Goal: Transaction & Acquisition: Purchase product/service

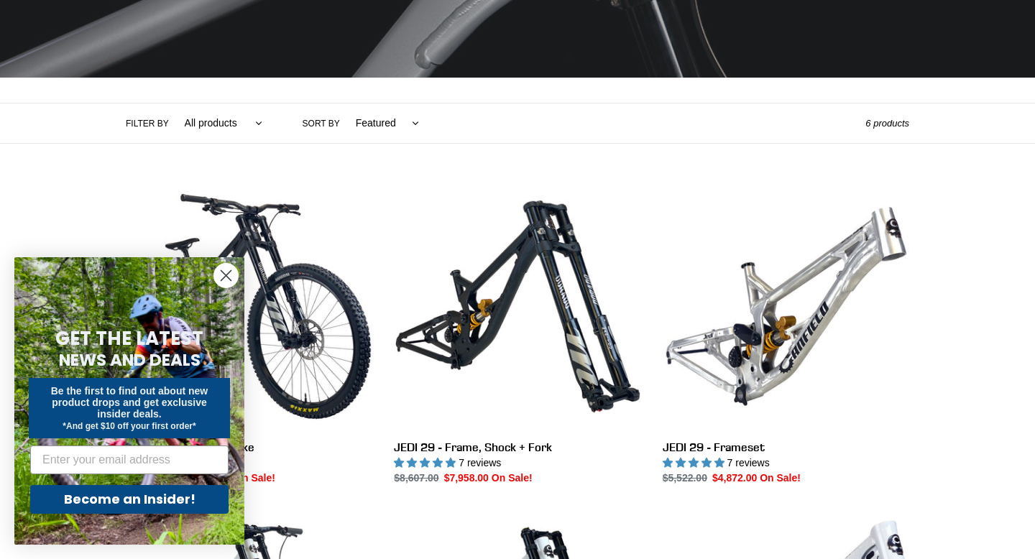
scroll to position [251, 0]
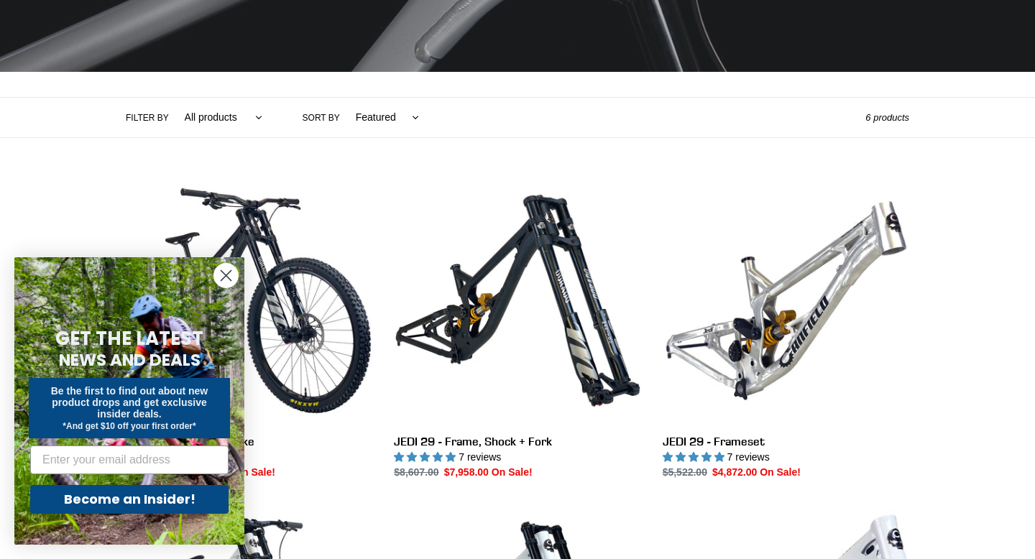
click at [224, 270] on circle "Close dialog" at bounding box center [226, 276] width 24 height 24
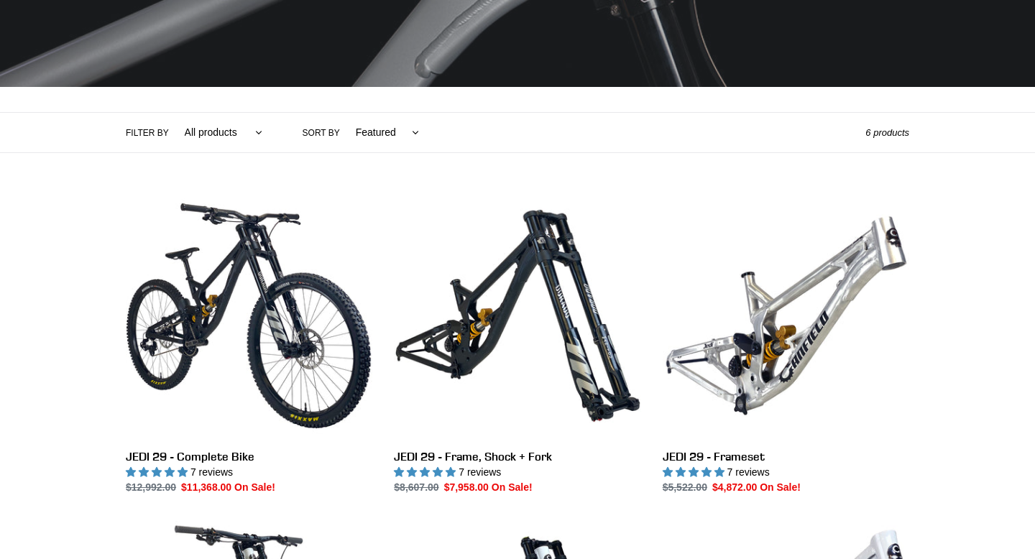
scroll to position [235, 0]
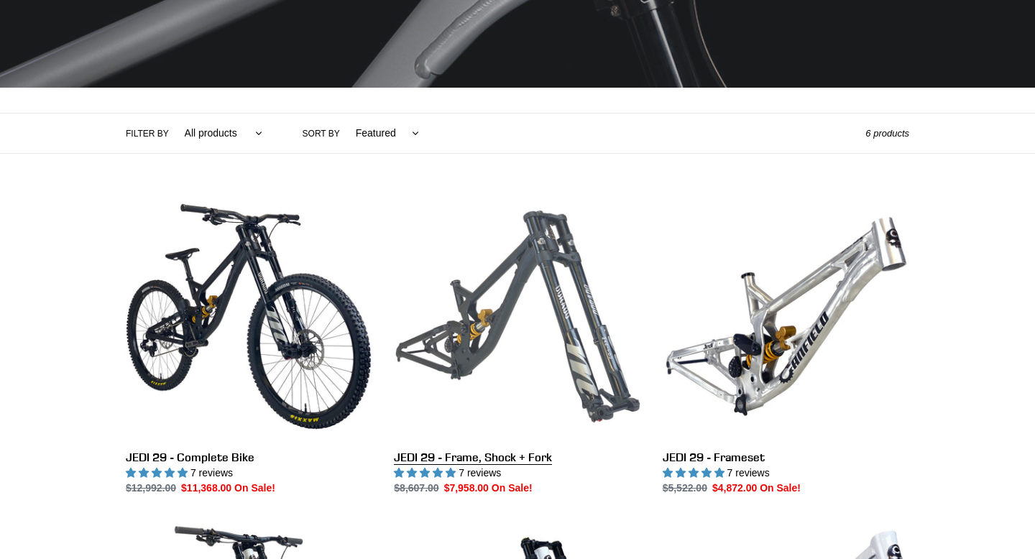
click at [564, 309] on link "JEDI 29 - Frame, Shock + Fork" at bounding box center [517, 344] width 247 height 303
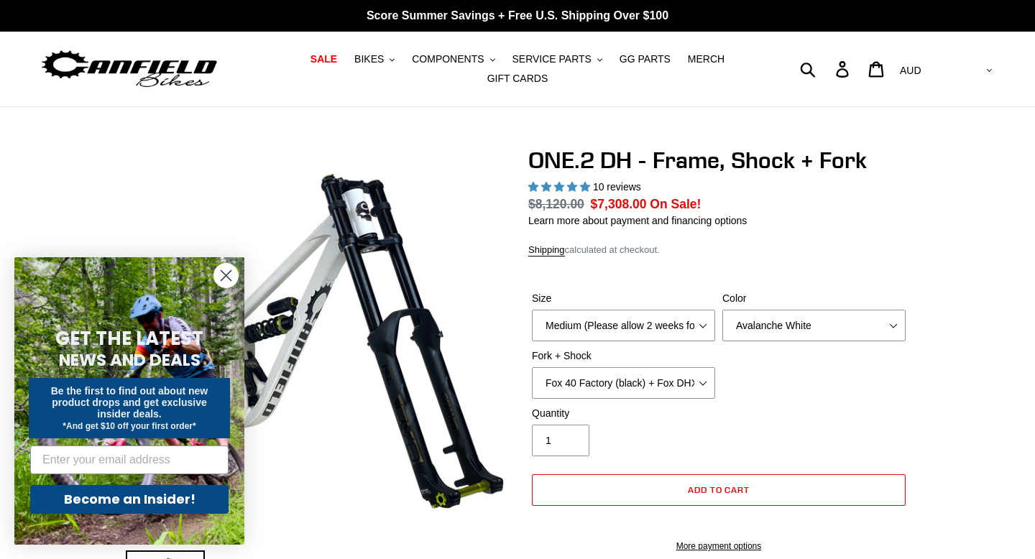
click at [224, 277] on icon "Close dialog" at bounding box center [226, 276] width 10 height 10
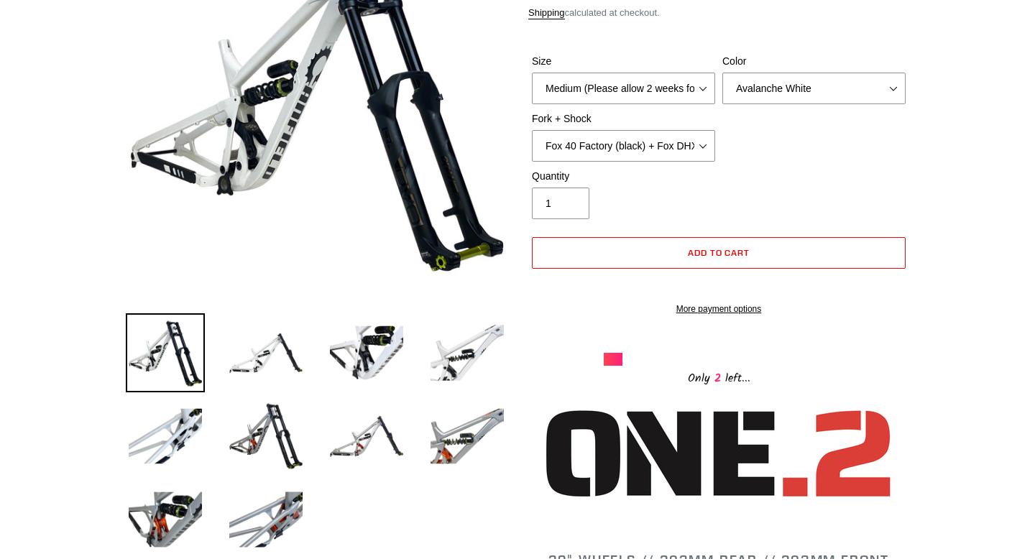
scroll to position [244, 0]
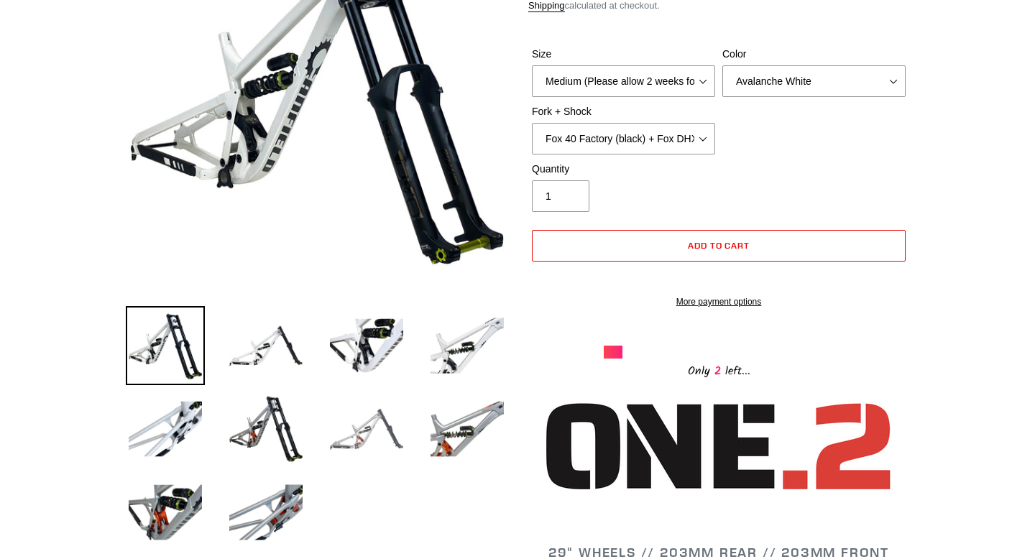
click at [368, 433] on img at bounding box center [366, 429] width 79 height 79
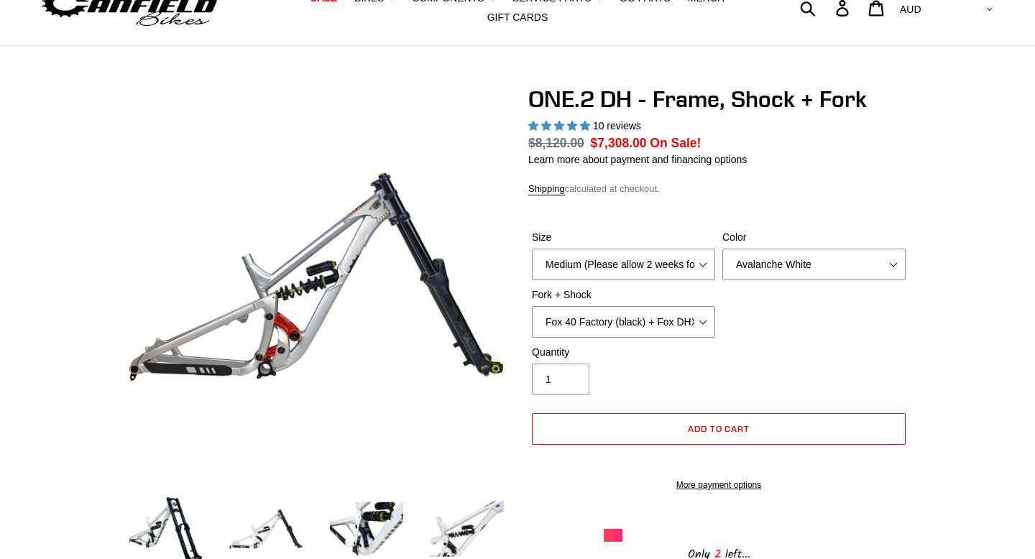
scroll to position [59, 0]
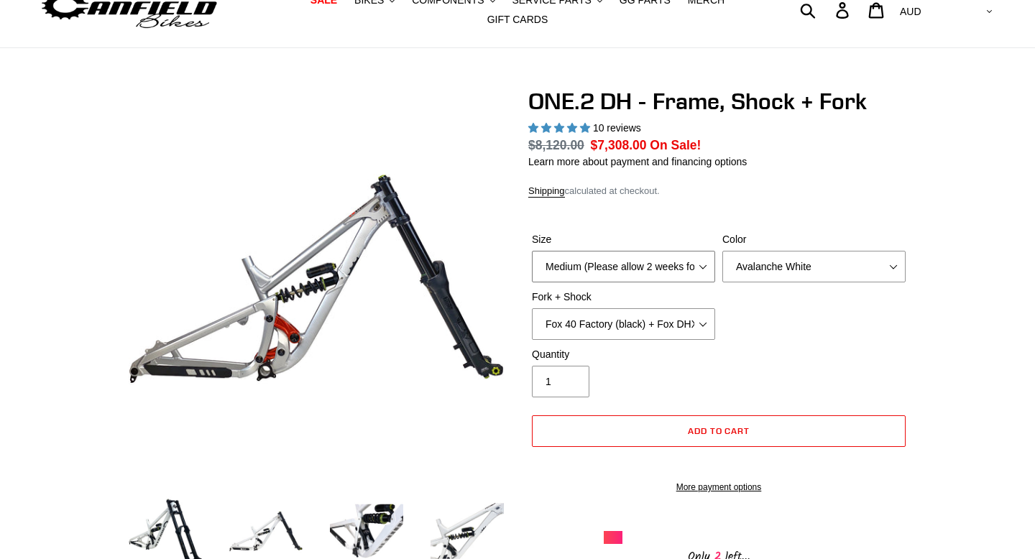
click at [617, 267] on select "Medium (Please allow 2 weeks for delivery) Large (Sold Out)" at bounding box center [623, 267] width 183 height 32
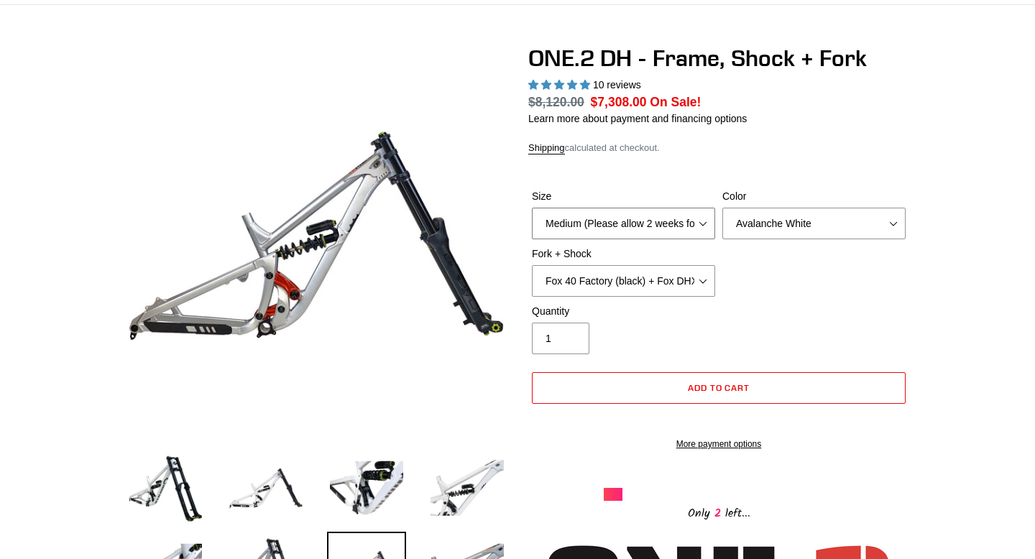
scroll to position [104, 0]
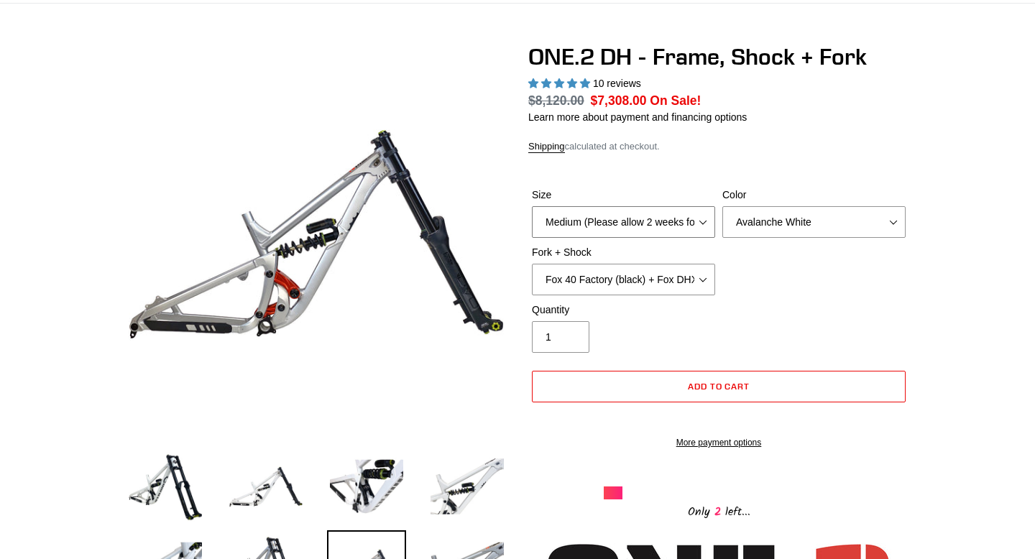
click at [638, 215] on select "Medium (Please allow 2 weeks for delivery) Large (Sold Out)" at bounding box center [623, 222] width 183 height 32
click at [768, 237] on select "Avalanche White Bentonite Grey" at bounding box center [813, 222] width 183 height 32
click at [722, 206] on select "Avalanche White Bentonite Grey" at bounding box center [813, 222] width 183 height 32
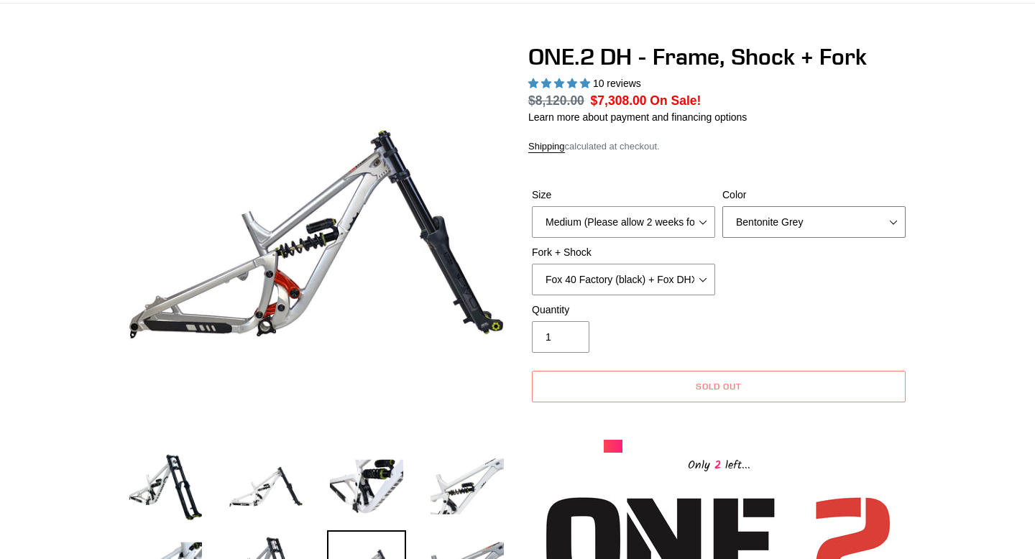
click at [783, 211] on select "Avalanche White Bentonite Grey" at bounding box center [813, 222] width 183 height 32
select select "Avalanche White"
click at [722, 206] on select "Avalanche White Bentonite Grey" at bounding box center [813, 222] width 183 height 32
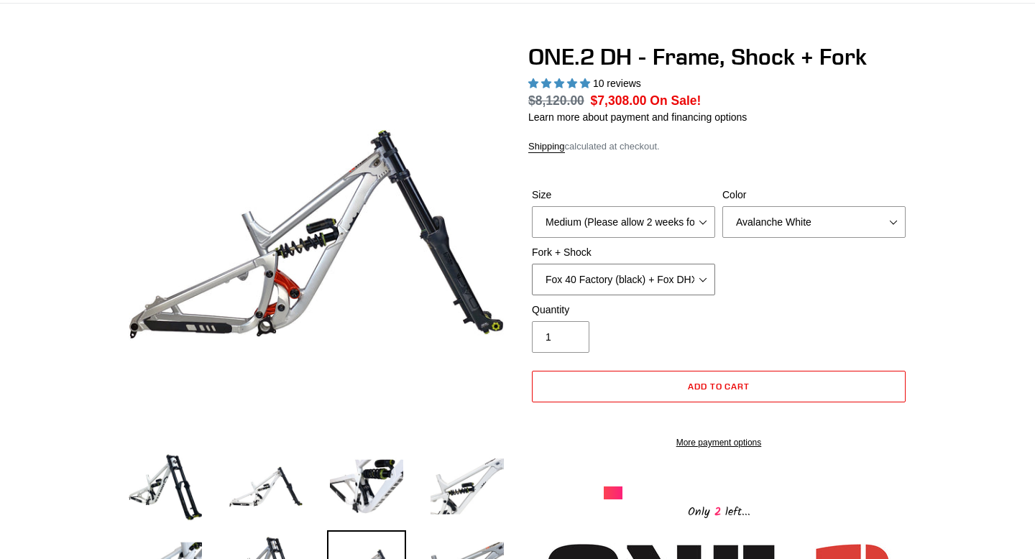
click at [627, 279] on select "Fox 40 Factory (black) + Fox DHX2 250x75 Fox 40 Factory (orange) + Fox DHX2 250…" at bounding box center [623, 280] width 183 height 32
select select "Fox 40 Factory (orange) + Fox DHX2 250x75"
click at [532, 264] on select "Fox 40 Factory (black) + Fox DHX2 250x75 Fox 40 Factory (orange) + Fox DHX2 250…" at bounding box center [623, 280] width 183 height 32
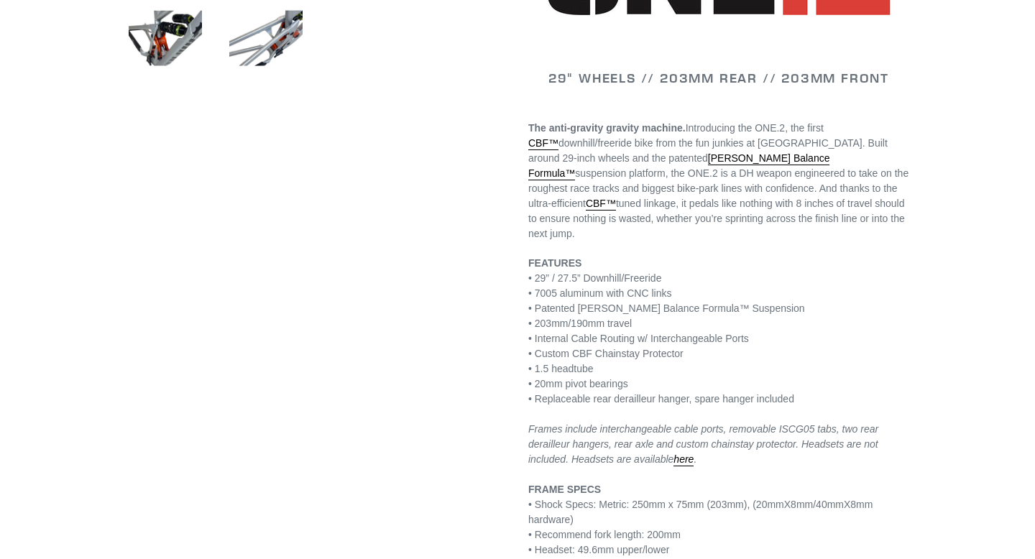
scroll to position [732, 0]
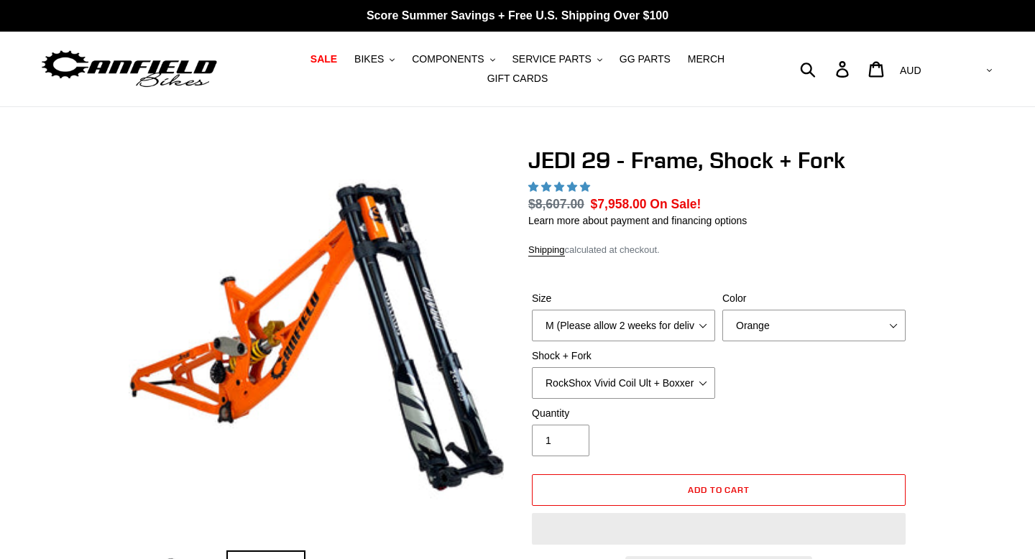
select select "highest-rating"
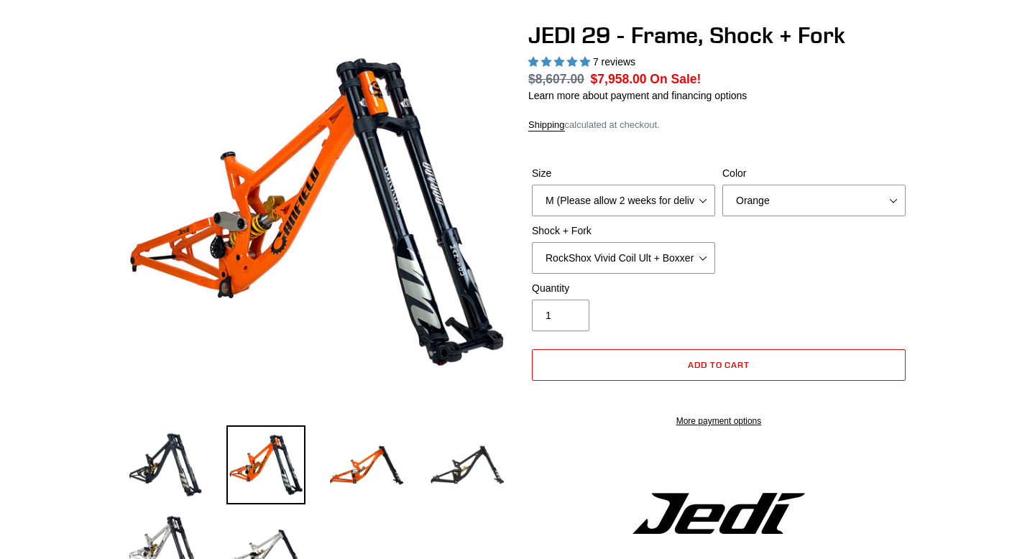
scroll to position [138, 0]
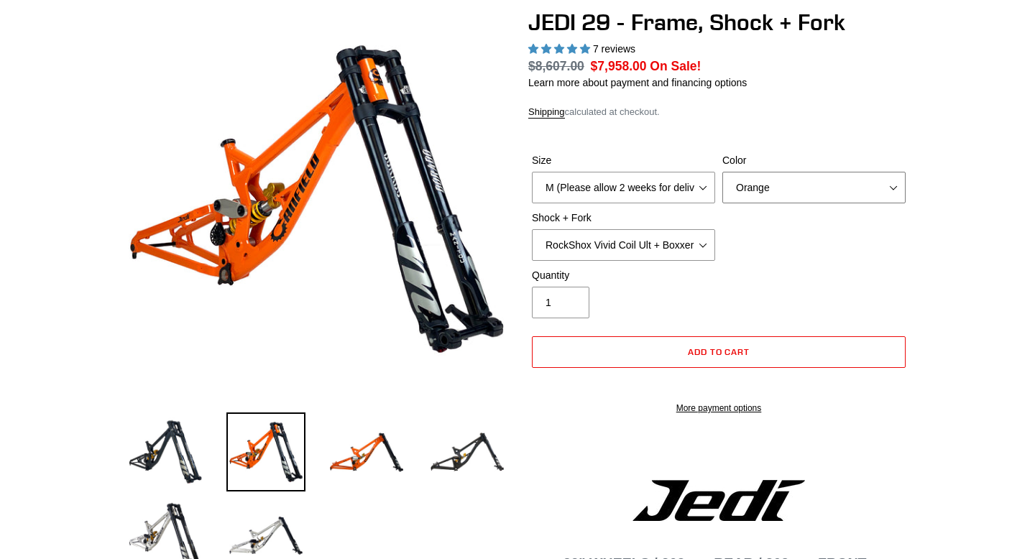
click at [745, 189] on select "Orange Stealth Black Raw" at bounding box center [813, 188] width 183 height 32
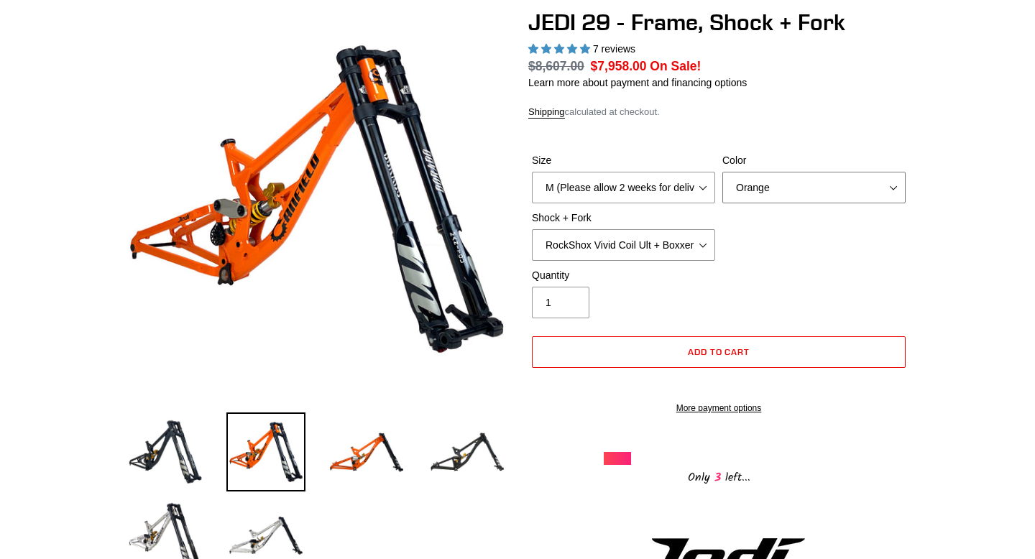
select select "Raw"
click at [722, 172] on select "Orange Stealth Black Raw" at bounding box center [813, 188] width 183 height 32
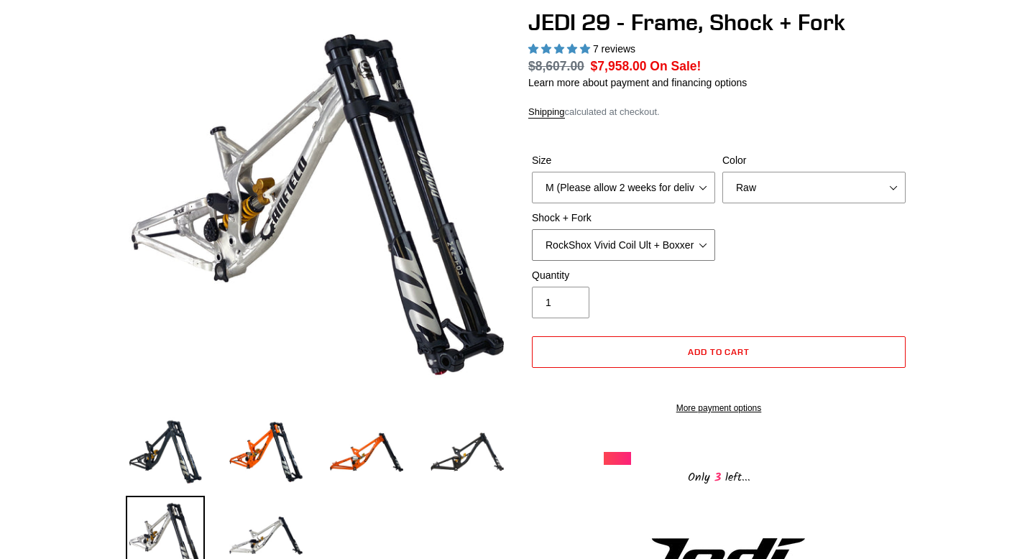
click at [602, 247] on select "RockShox Vivid Coil Ult + Boxxer RC2 C3 Ult Fox DHX2 250x75 + Fox 40 Float Grip…" at bounding box center [623, 245] width 183 height 32
click at [532, 229] on select "RockShox Vivid Coil Ult + Boxxer RC2 C3 Ult Fox DHX2 250x75 + Fox 40 Float Grip…" at bounding box center [623, 245] width 183 height 32
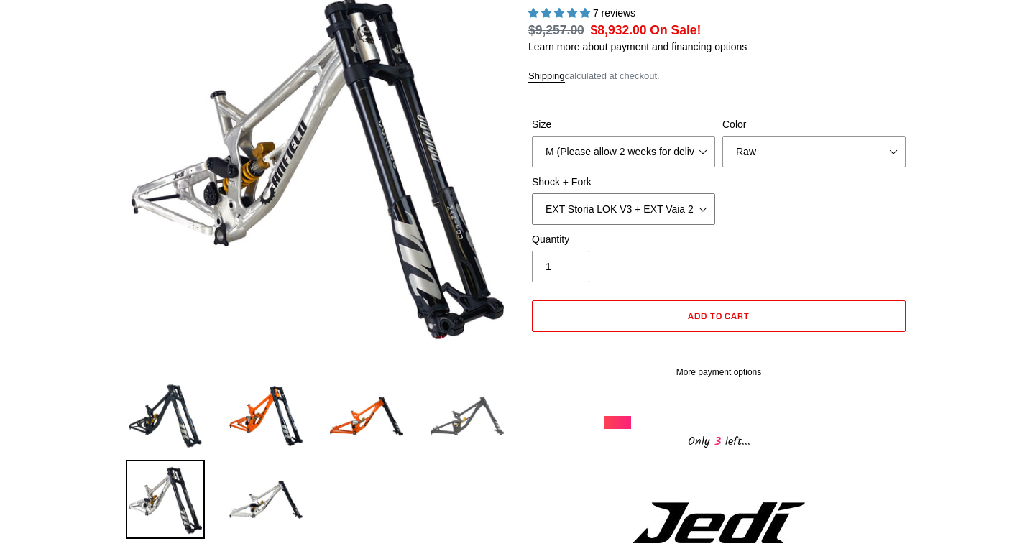
scroll to position [180, 0]
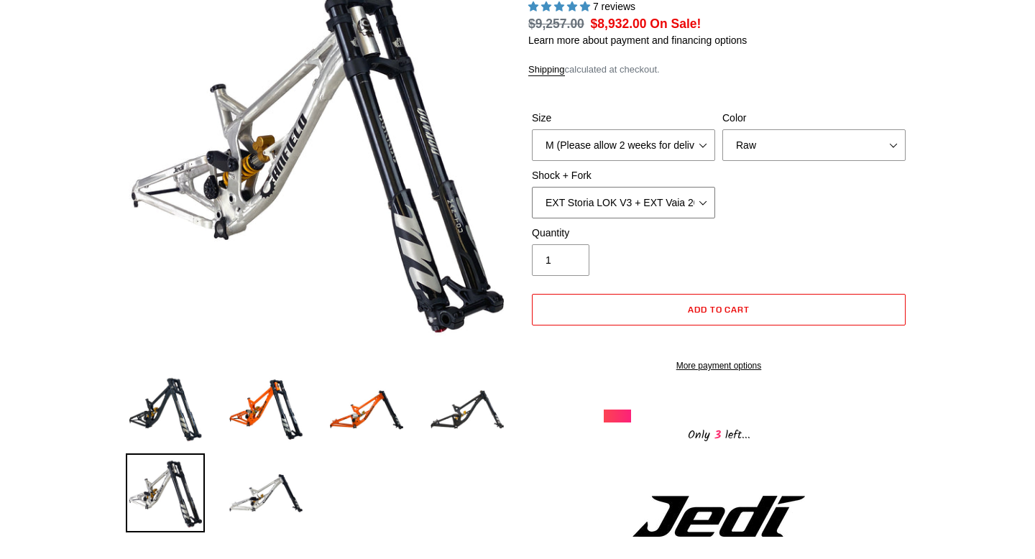
click at [589, 201] on select "RockShox Vivid Coil Ult + Boxxer RC2 C3 Ult Fox DHX2 250x75 + Fox 40 Float Grip…" at bounding box center [623, 203] width 183 height 32
click at [532, 187] on select "RockShox Vivid Coil Ult + Boxxer RC2 C3 Ult Fox DHX2 250x75 + Fox 40 Float Grip…" at bounding box center [623, 203] width 183 height 32
click at [624, 195] on select "RockShox Vivid Coil Ult + Boxxer RC2 C3 Ult Fox DHX2 250x75 + Fox 40 Float Grip…" at bounding box center [623, 203] width 183 height 32
click at [532, 187] on select "RockShox Vivid Coil Ult + Boxxer RC2 C3 Ult Fox DHX2 250x75 + Fox 40 Float Grip…" at bounding box center [623, 203] width 183 height 32
click at [641, 198] on select "RockShox Vivid Coil Ult + Boxxer RC2 C3 Ult Fox DHX2 250x75 + Fox 40 Float Grip…" at bounding box center [623, 203] width 183 height 32
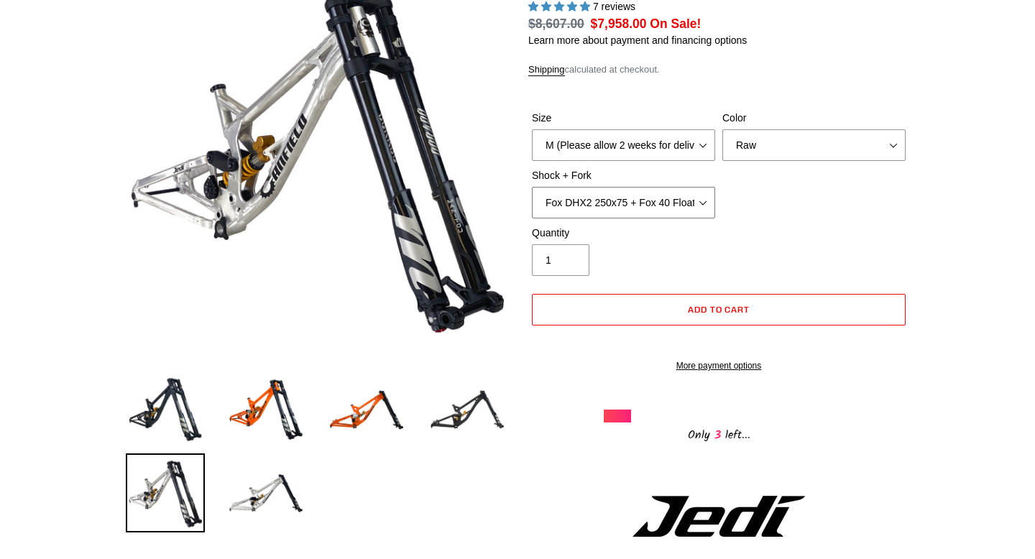
click at [532, 187] on select "RockShox Vivid Coil Ult + Boxxer RC2 C3 Ult Fox DHX2 250x75 + Fox 40 Float Grip…" at bounding box center [623, 203] width 183 height 32
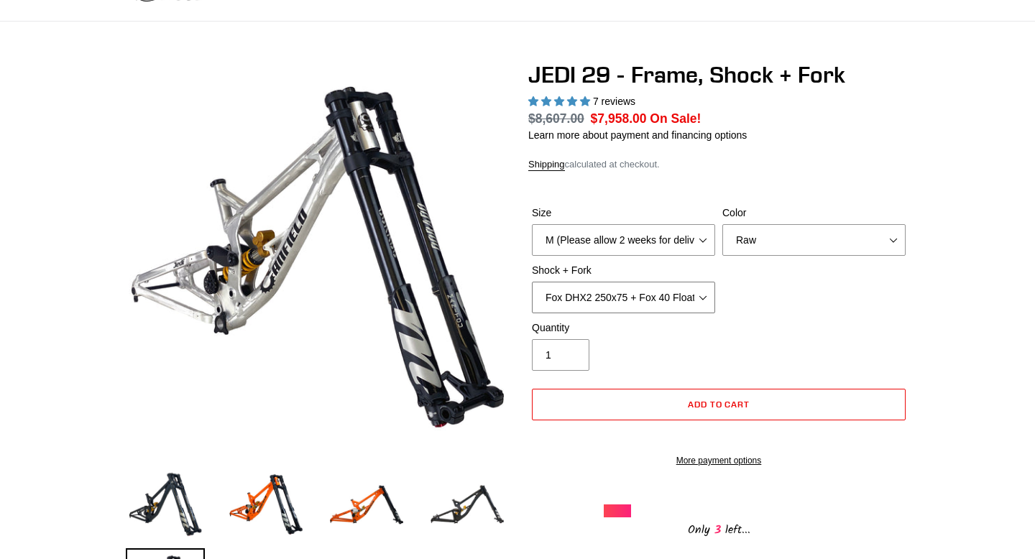
scroll to position [91, 0]
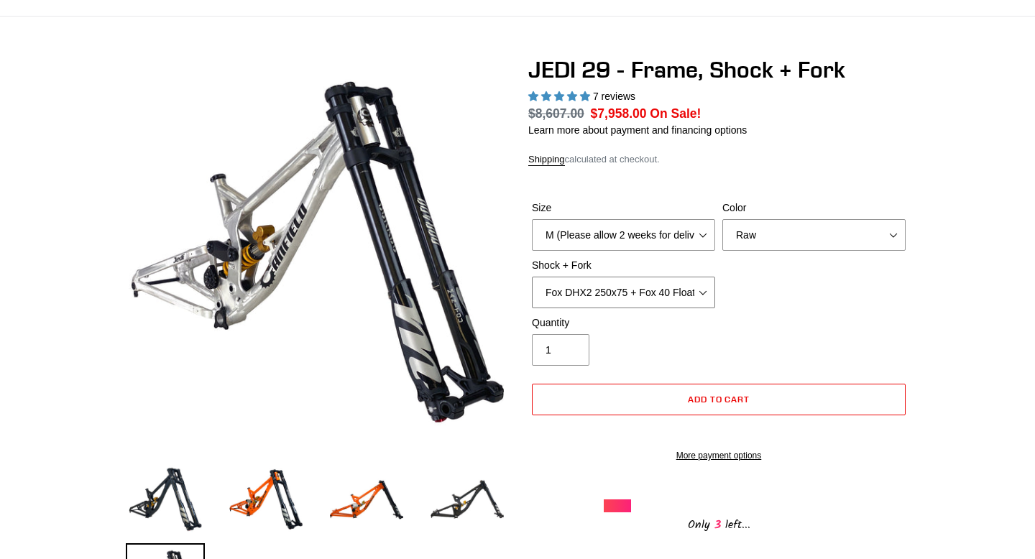
click at [621, 305] on select "RockShox Vivid Coil Ult + Boxxer RC2 C3 Ult Fox DHX2 250x75 + Fox 40 Float Grip…" at bounding box center [623, 293] width 183 height 32
click at [532, 277] on select "RockShox Vivid Coil Ult + Boxxer RC2 C3 Ult Fox DHX2 250x75 + Fox 40 Float Grip…" at bounding box center [623, 293] width 183 height 32
click at [642, 287] on select "RockShox Vivid Coil Ult + Boxxer RC2 C3 Ult Fox DHX2 250x75 + Fox 40 Float Grip…" at bounding box center [623, 293] width 183 height 32
select select "Fox DHX2 250x75 + Fox 40 Float Grip2"
click at [532, 277] on select "RockShox Vivid Coil Ult + Boxxer RC2 C3 Ult Fox DHX2 250x75 + Fox 40 Float Grip…" at bounding box center [623, 293] width 183 height 32
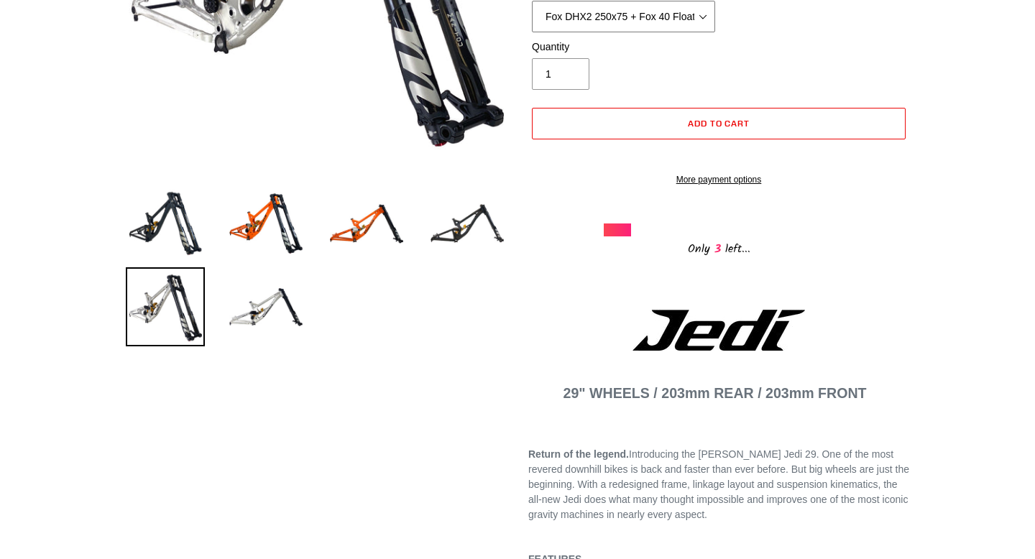
scroll to position [287, 0]
